Goal: Find contact information: Find contact information

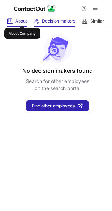
click at [22, 19] on span "About" at bounding box center [21, 21] width 12 height 6
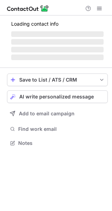
scroll to position [142, 112]
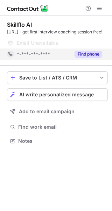
click at [82, 57] on div "Find phone" at bounding box center [87, 53] width 32 height 11
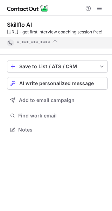
scroll to position [131, 112]
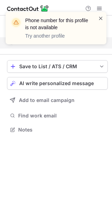
click at [101, 17] on span at bounding box center [101, 18] width 6 height 7
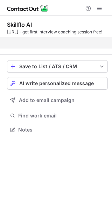
click at [102, 19] on span at bounding box center [101, 18] width 6 height 7
